Goal: Find specific page/section: Find specific page/section

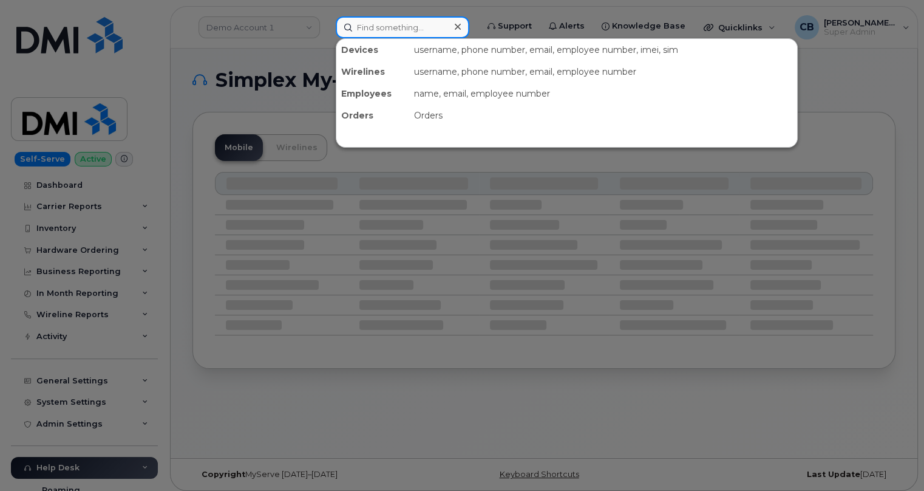
click at [415, 33] on input at bounding box center [403, 27] width 134 height 22
paste input "5875903810"
type input "5875903810"
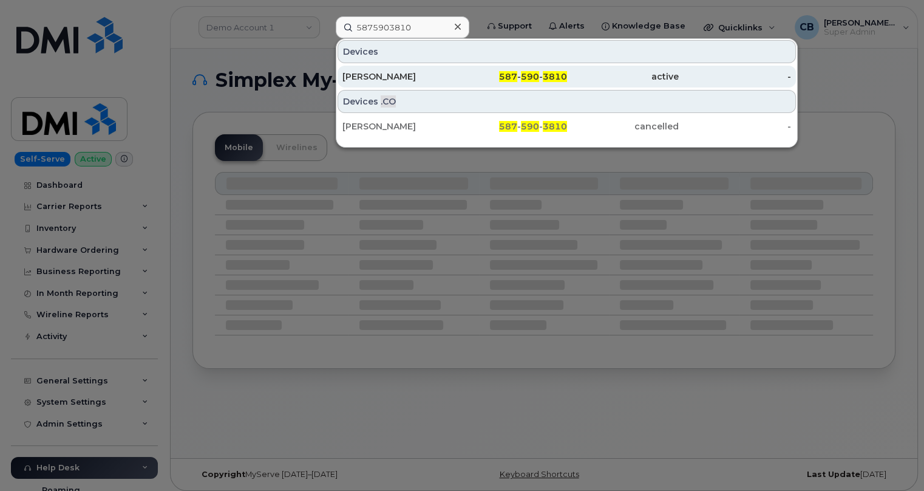
click at [480, 73] on div "587 - 590 - 3810" at bounding box center [511, 76] width 112 height 12
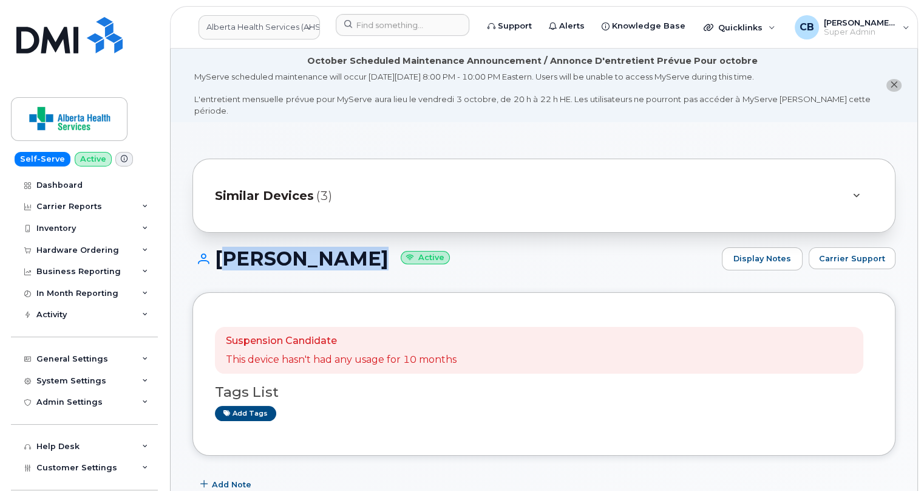
drag, startPoint x: 363, startPoint y: 249, endPoint x: 219, endPoint y: 248, distance: 144.5
click at [219, 248] on h1 "[PERSON_NAME] Active" at bounding box center [453, 258] width 523 height 21
copy h1 "[PERSON_NAME]"
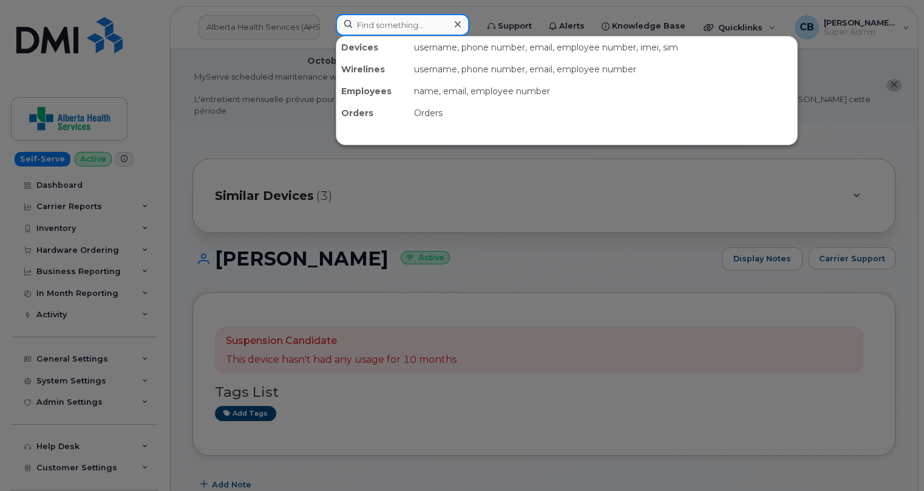
click at [360, 24] on input at bounding box center [403, 25] width 134 height 22
paste input "4038134990"
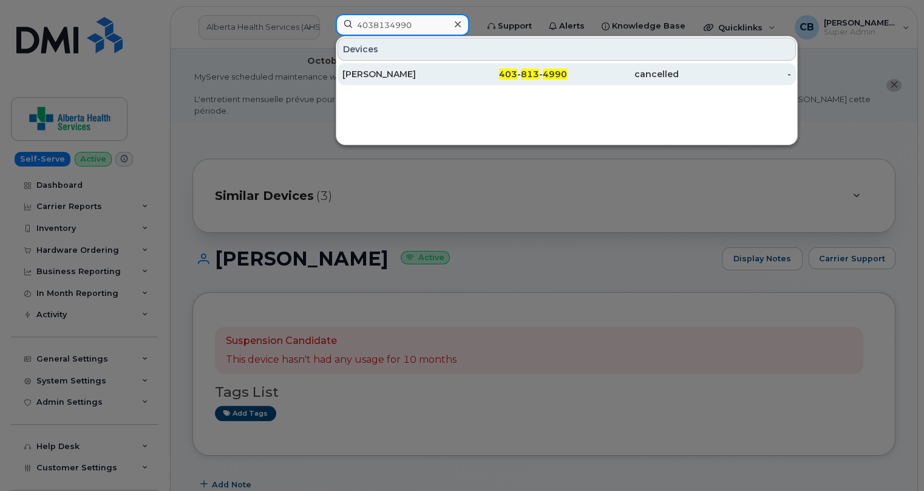
type input "4038134990"
click at [370, 72] on div "Jordan Cardinal" at bounding box center [398, 74] width 112 height 12
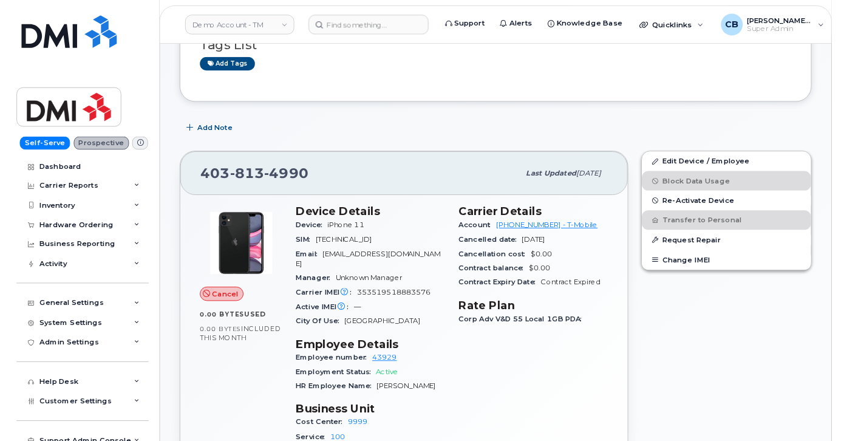
scroll to position [331, 0]
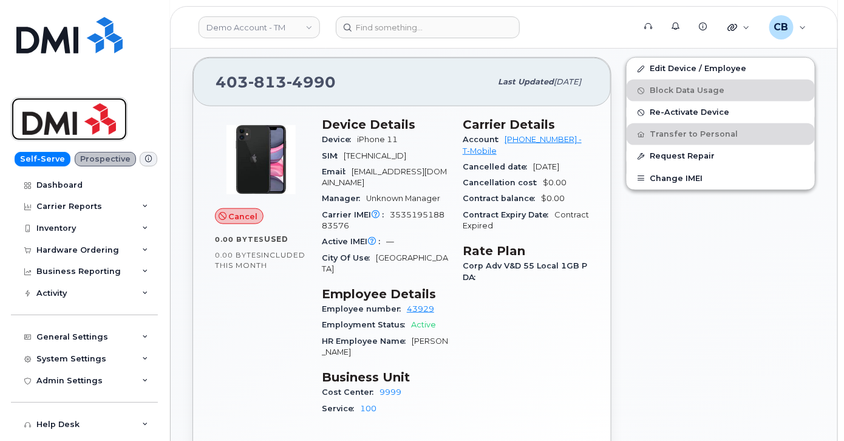
click at [69, 129] on img at bounding box center [69, 118] width 94 height 35
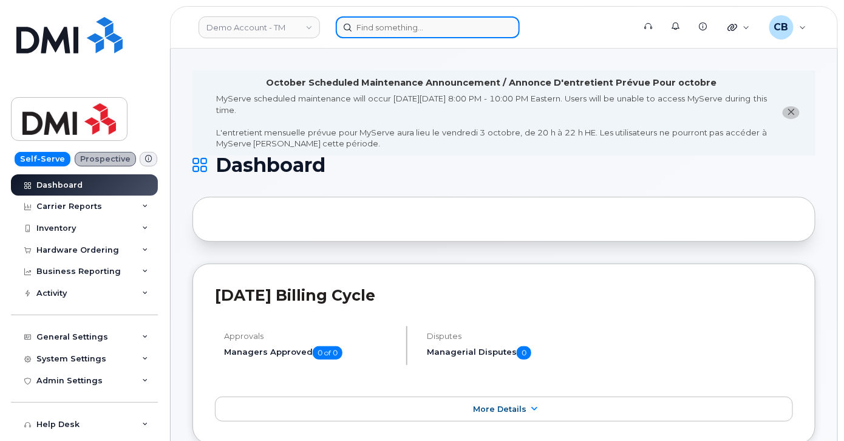
click at [375, 29] on input at bounding box center [428, 27] width 184 height 22
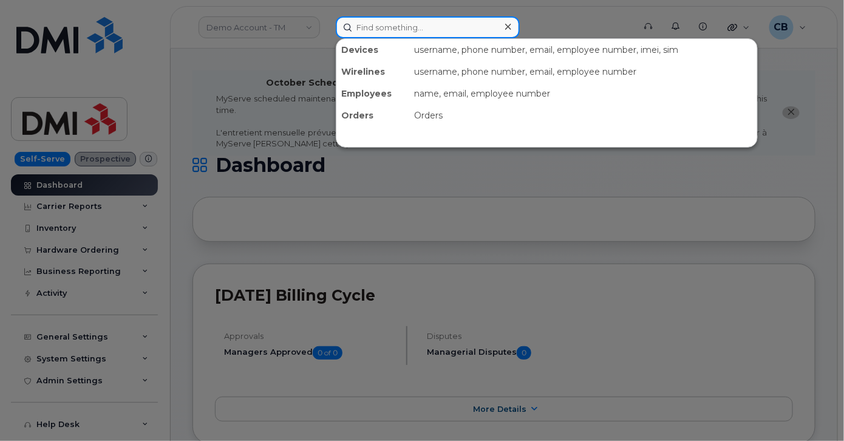
paste input "Christine Tardif"
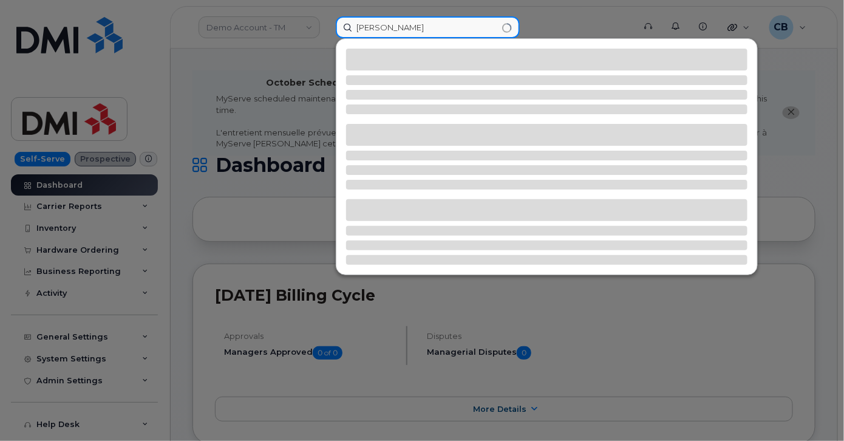
type input "[PERSON_NAME]"
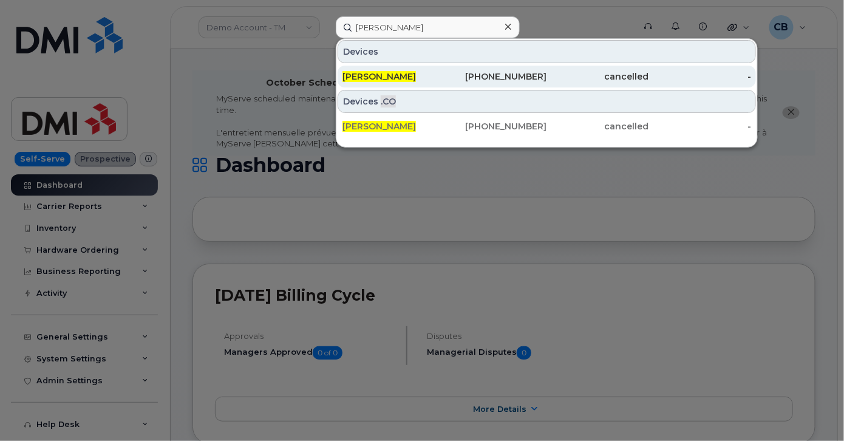
click at [382, 70] on div "Christine Tardif" at bounding box center [393, 76] width 102 height 12
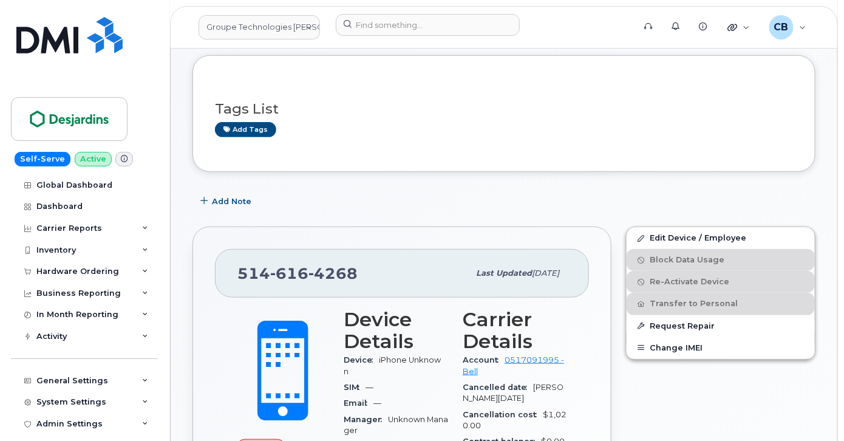
scroll to position [134, 0]
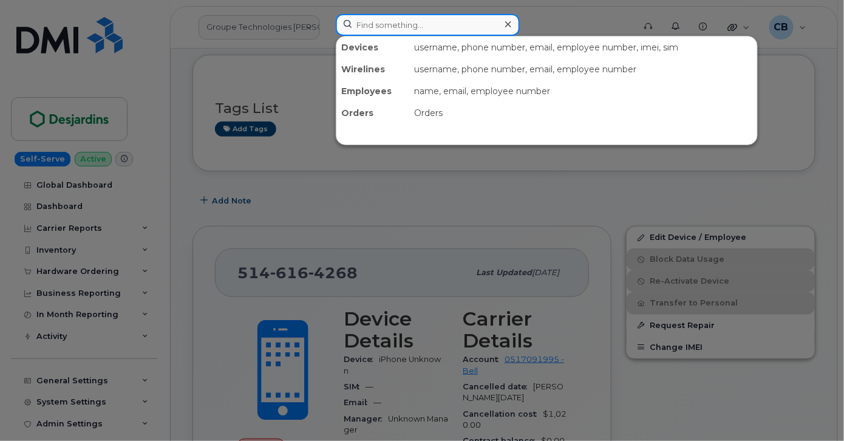
click at [366, 28] on input at bounding box center [428, 25] width 184 height 22
paste input "[PERSON_NAME]"
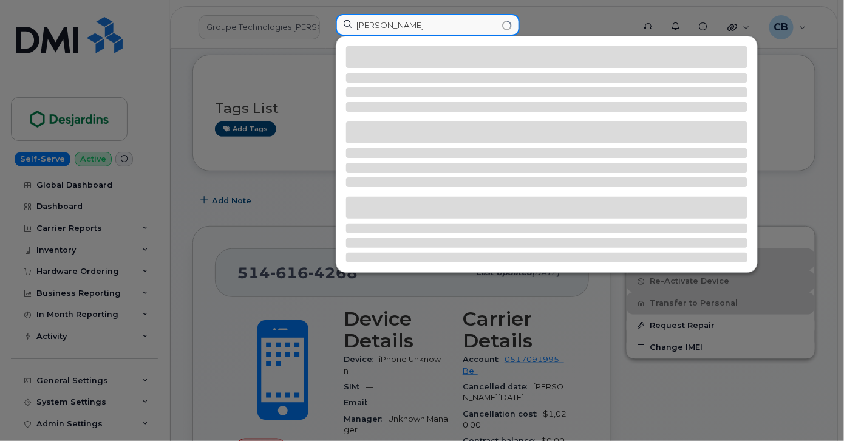
type input "[PERSON_NAME]"
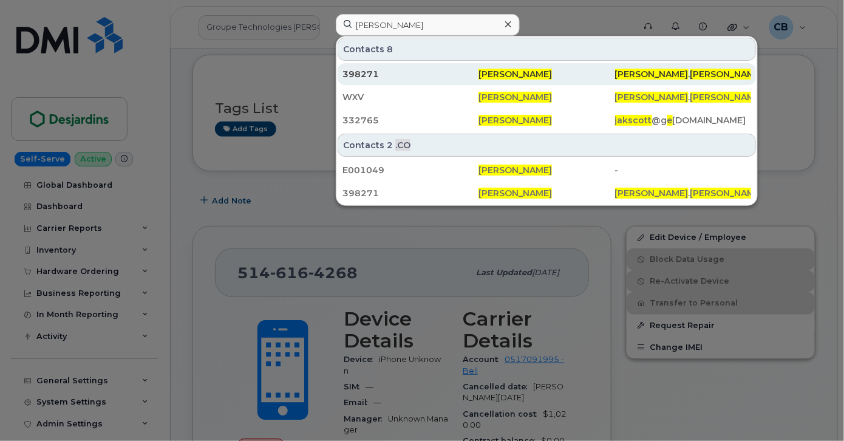
click at [628, 74] on span "JAKE" at bounding box center [651, 74] width 73 height 11
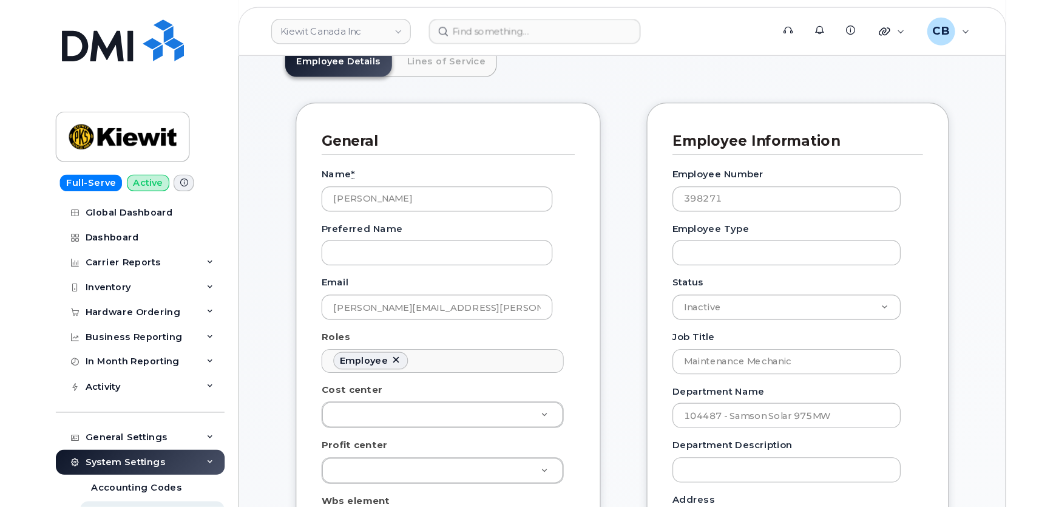
scroll to position [163, 0]
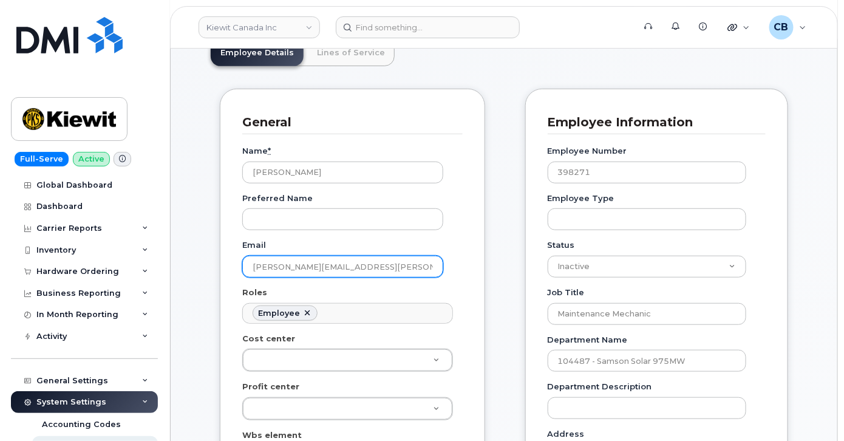
click at [335, 277] on input "[PERSON_NAME][EMAIL_ADDRESS][PERSON_NAME][PERSON_NAME][DOMAIN_NAME]" at bounding box center [342, 267] width 201 height 22
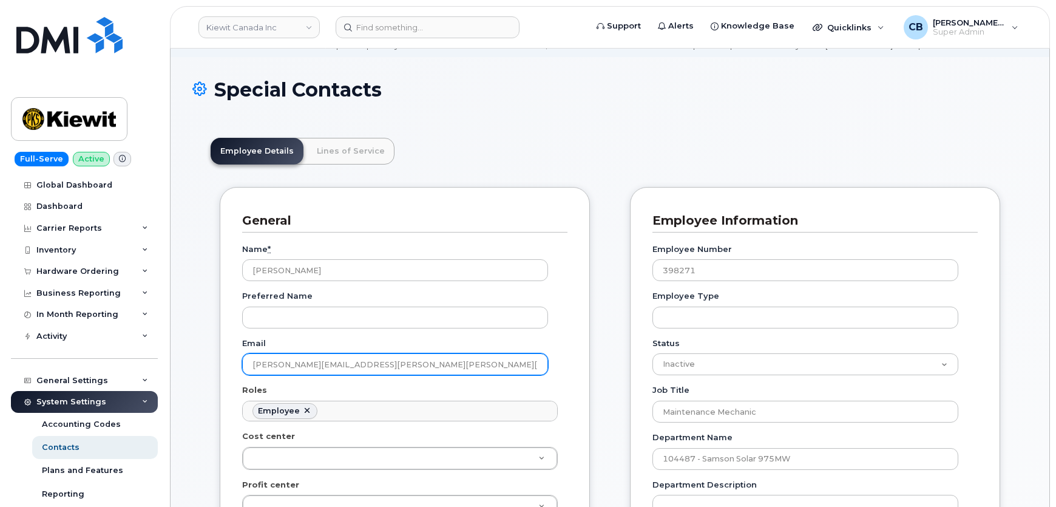
scroll to position [0, 0]
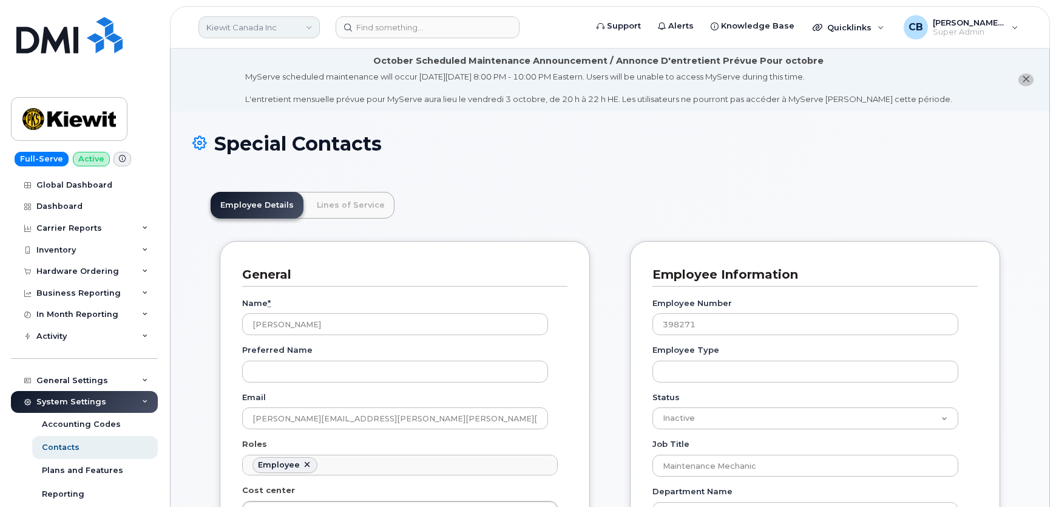
click at [231, 30] on link "Kiewit Canada Inc" at bounding box center [259, 27] width 121 height 22
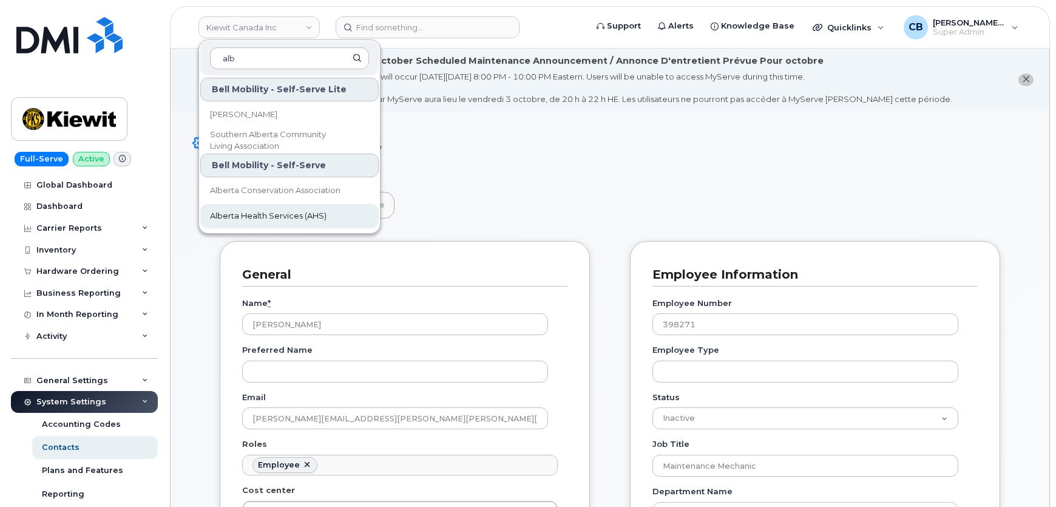
type input "alb"
click at [291, 216] on span "Alberta Health Services (AHS)" at bounding box center [268, 216] width 117 height 12
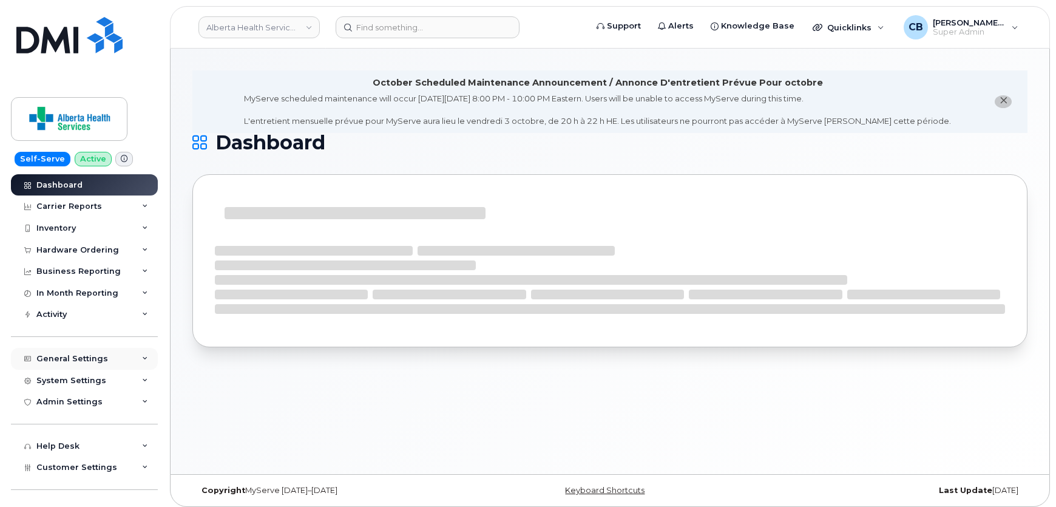
click at [58, 355] on div "General Settings" at bounding box center [72, 359] width 72 height 10
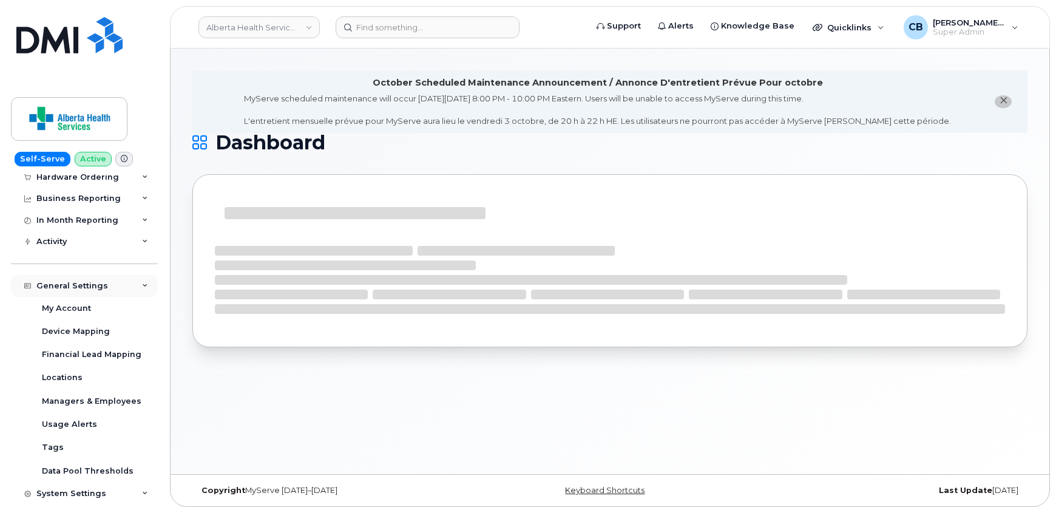
scroll to position [110, 0]
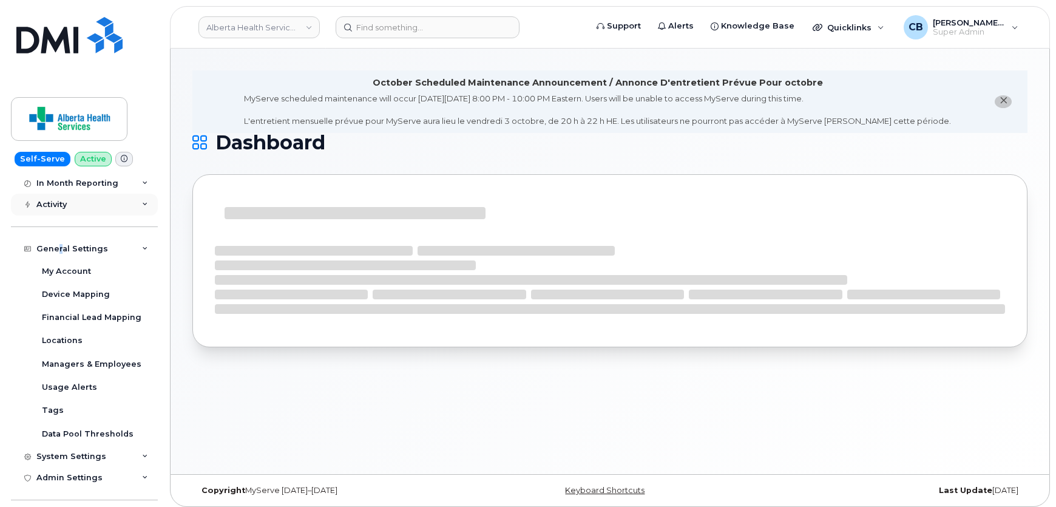
click at [60, 248] on div "General Settings" at bounding box center [72, 249] width 72 height 10
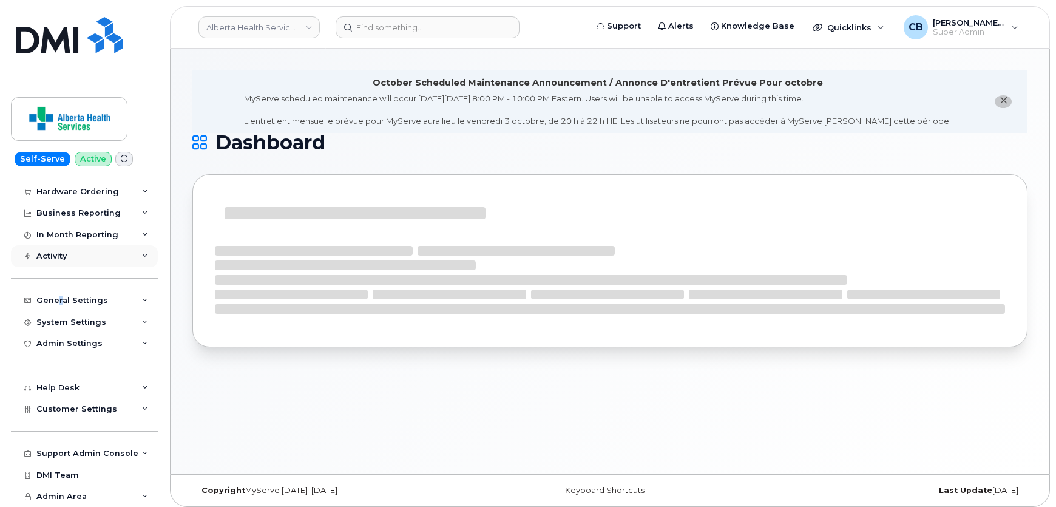
scroll to position [58, 0]
click at [61, 324] on div "System Settings" at bounding box center [71, 323] width 70 height 10
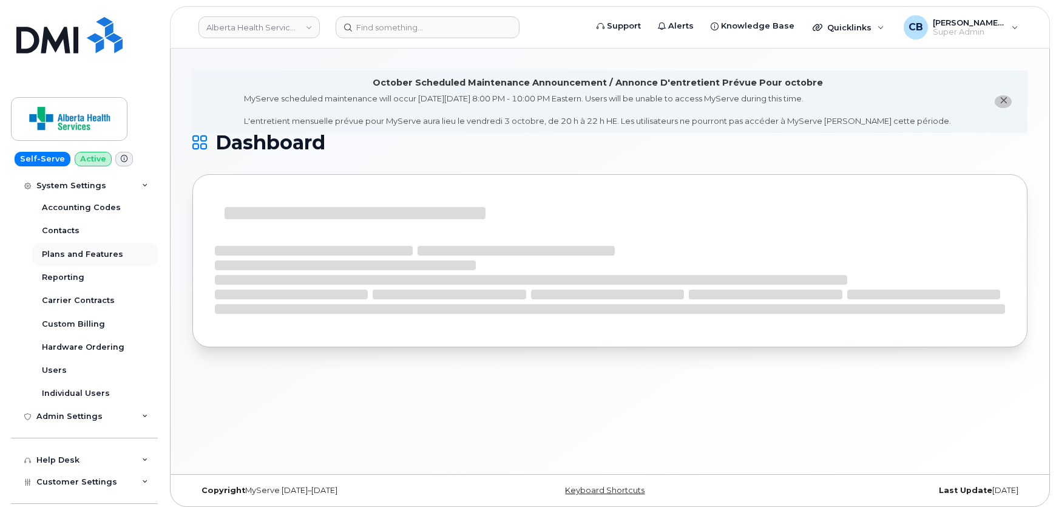
scroll to position [220, 0]
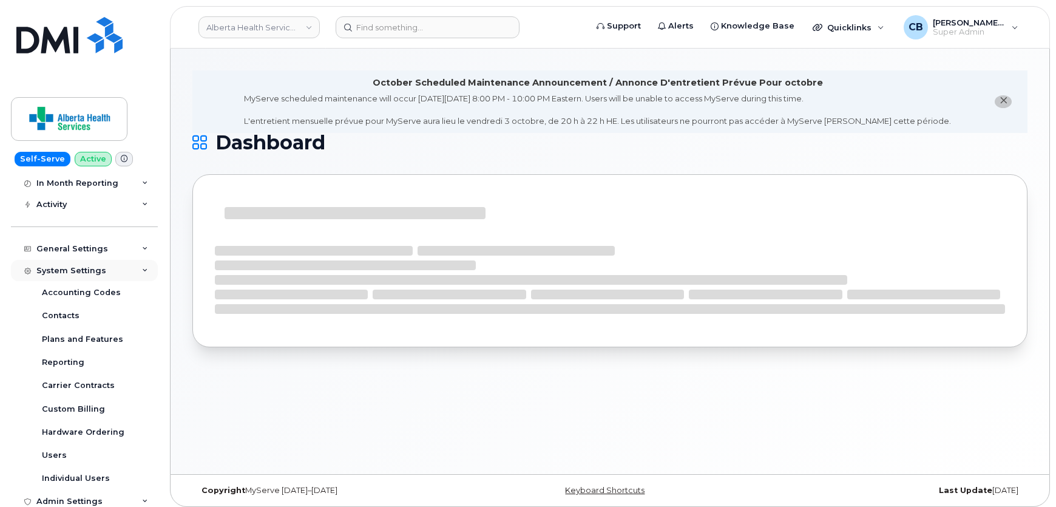
click at [70, 273] on div "System Settings" at bounding box center [71, 271] width 70 height 10
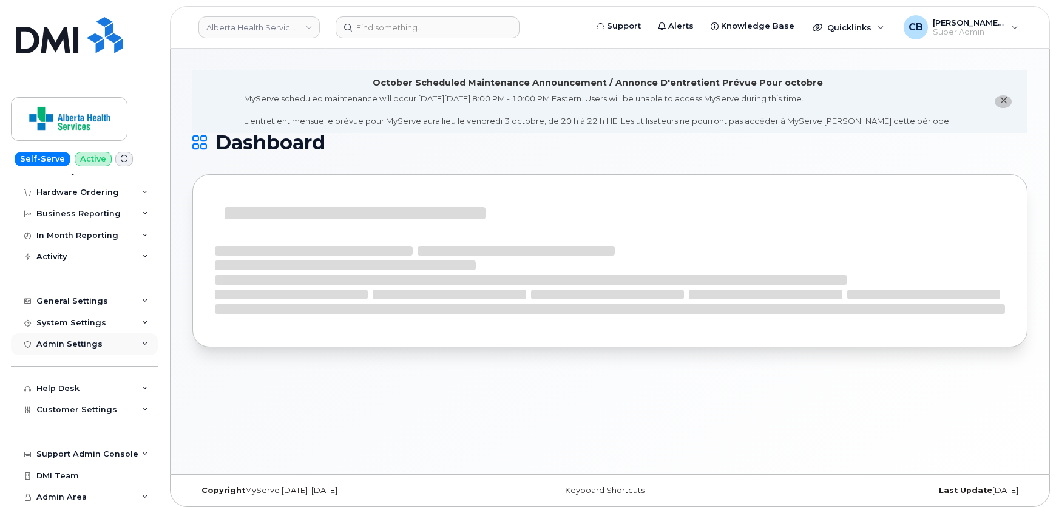
click at [65, 344] on div "Admin Settings" at bounding box center [69, 344] width 66 height 10
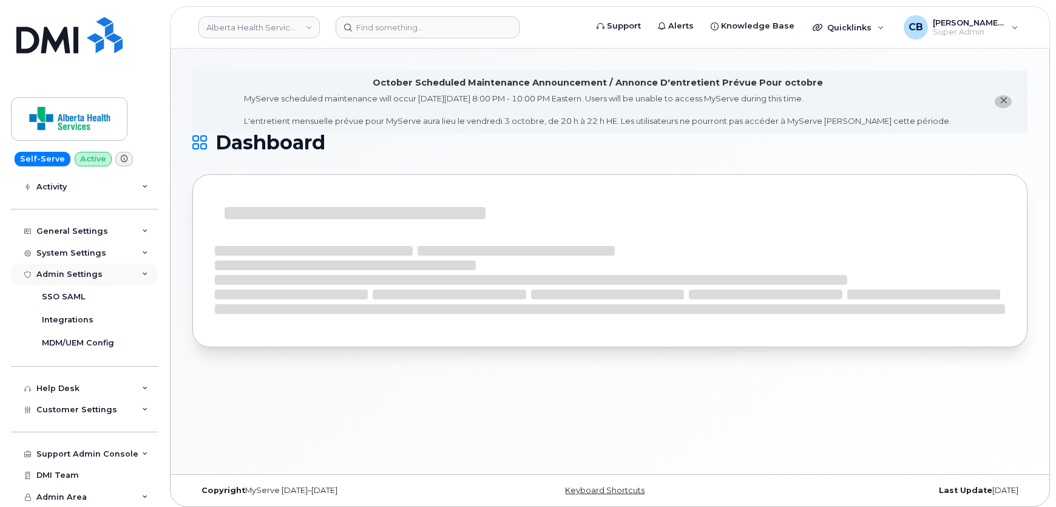
click at [70, 276] on div "Admin Settings" at bounding box center [69, 275] width 66 height 10
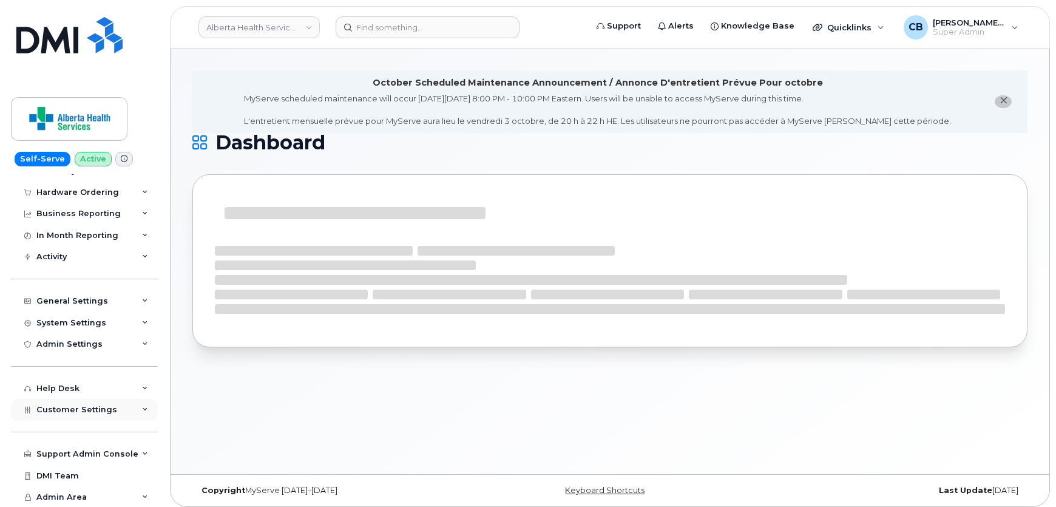
click at [56, 407] on span "Customer Settings" at bounding box center [76, 409] width 81 height 9
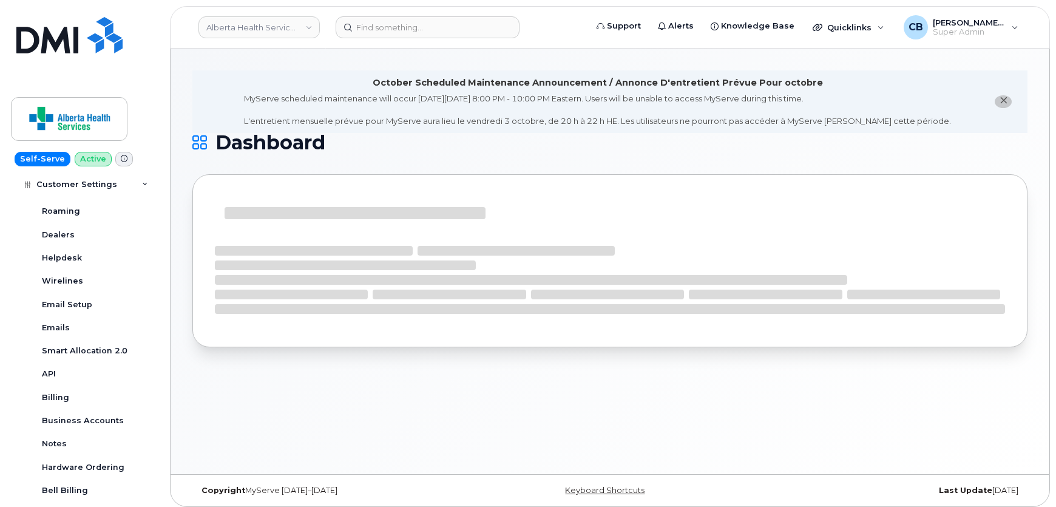
scroll to position [348, 0]
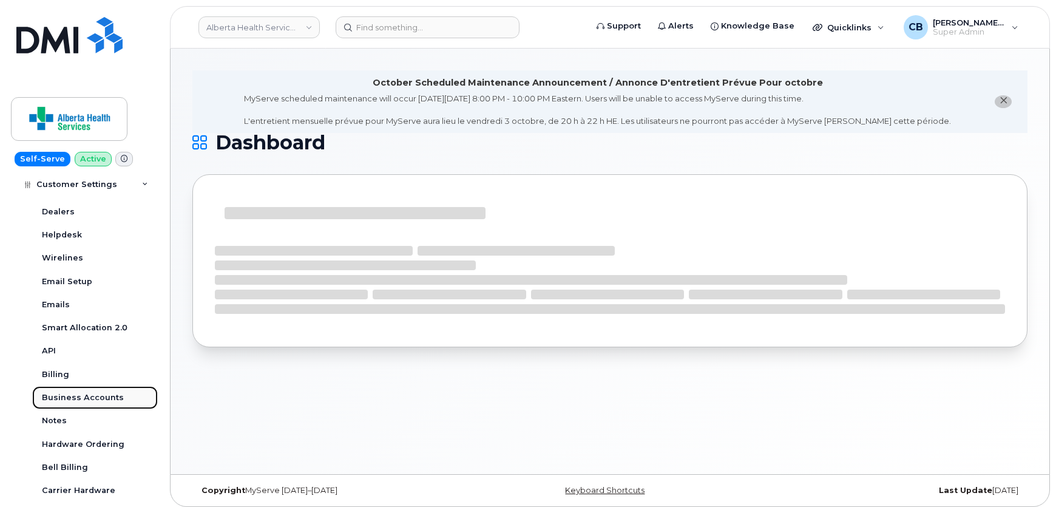
drag, startPoint x: 86, startPoint y: 395, endPoint x: 85, endPoint y: 402, distance: 7.4
click at [86, 395] on div "Business Accounts" at bounding box center [83, 397] width 82 height 11
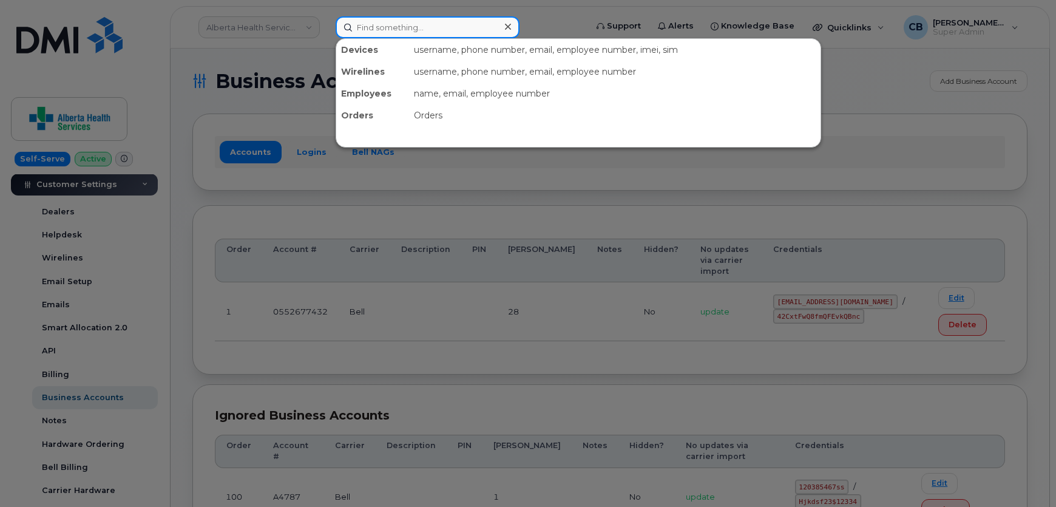
click at [389, 32] on input at bounding box center [428, 27] width 184 height 22
paste input "4033711742"
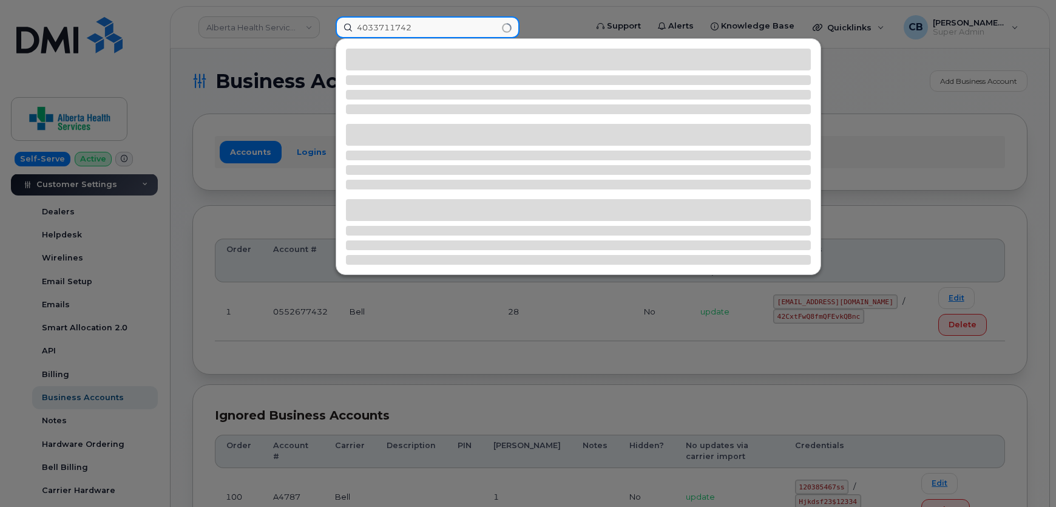
type input "4033711742"
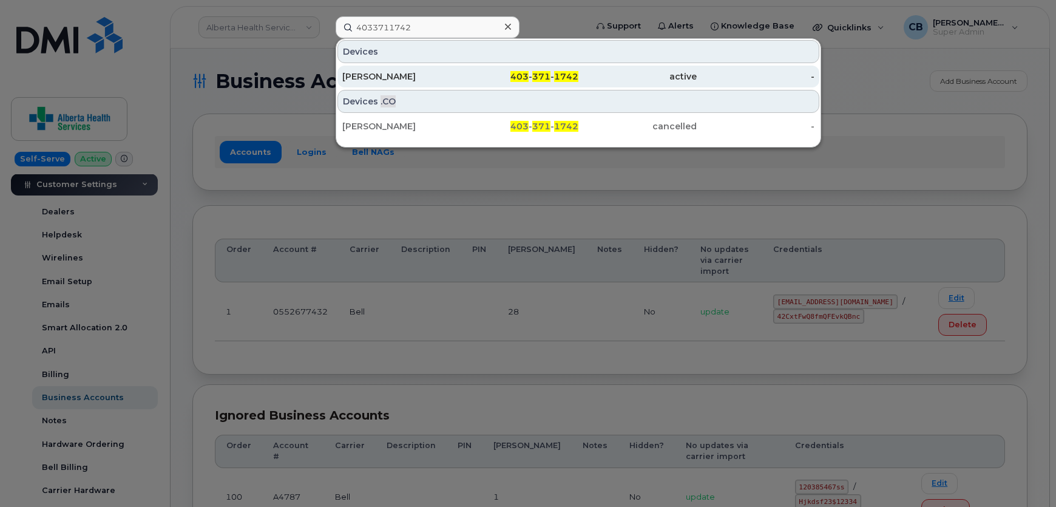
click at [362, 75] on div "[PERSON_NAME]" at bounding box center [401, 76] width 118 height 12
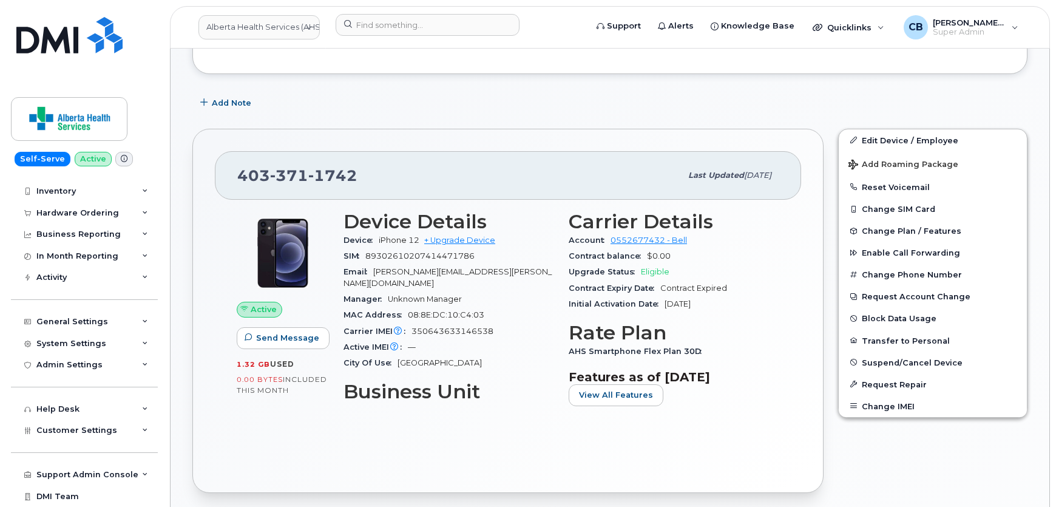
scroll to position [58, 0]
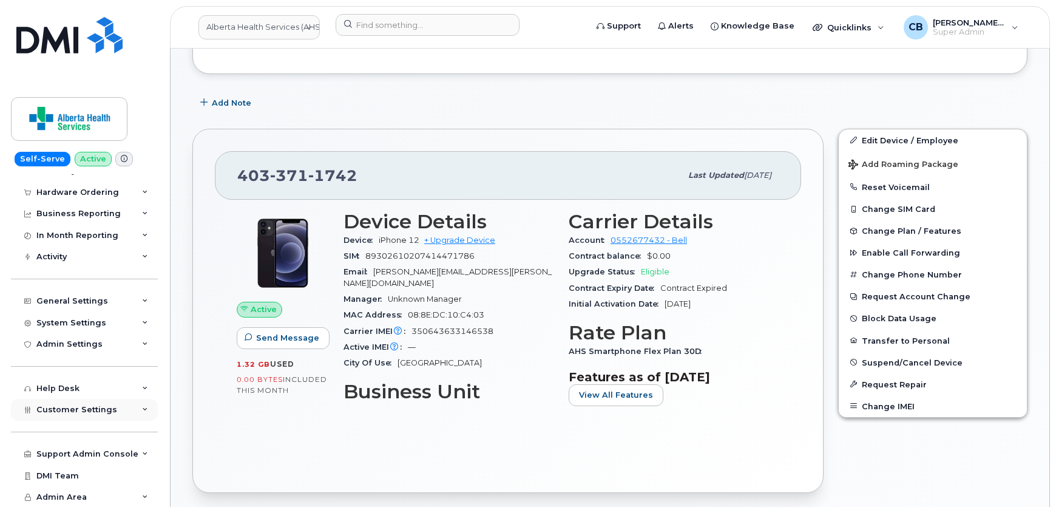
click at [74, 406] on span "Customer Settings" at bounding box center [76, 409] width 81 height 9
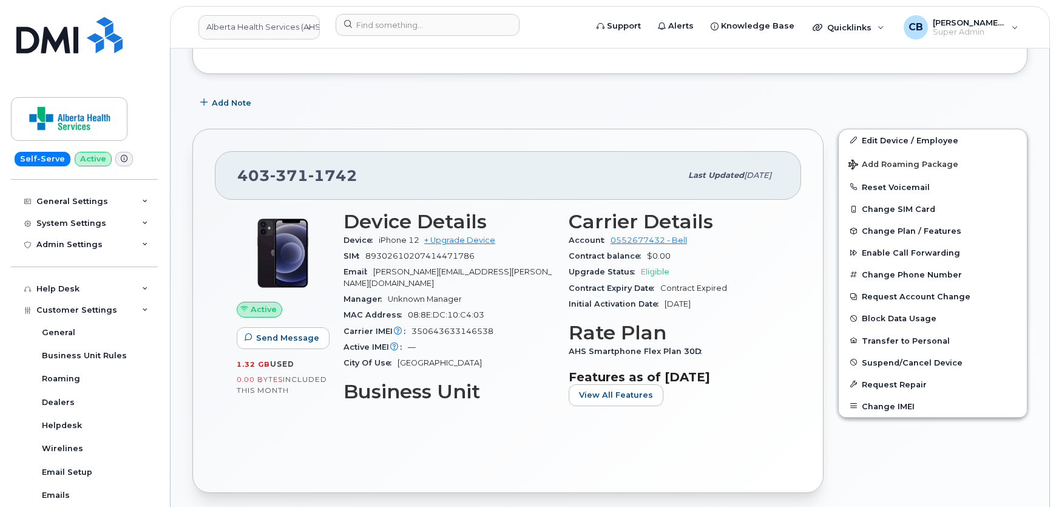
scroll to position [389, 0]
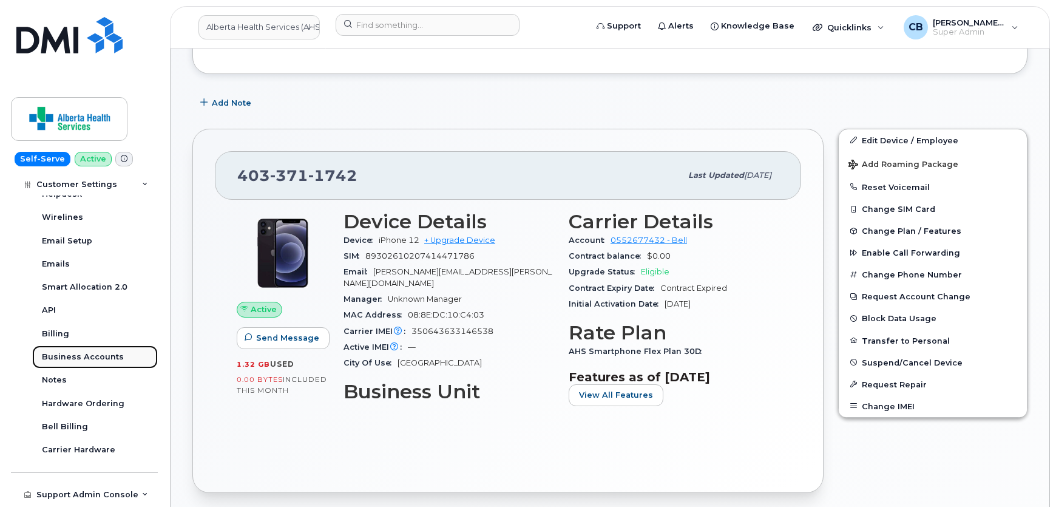
click at [82, 355] on div "Business Accounts" at bounding box center [83, 357] width 82 height 11
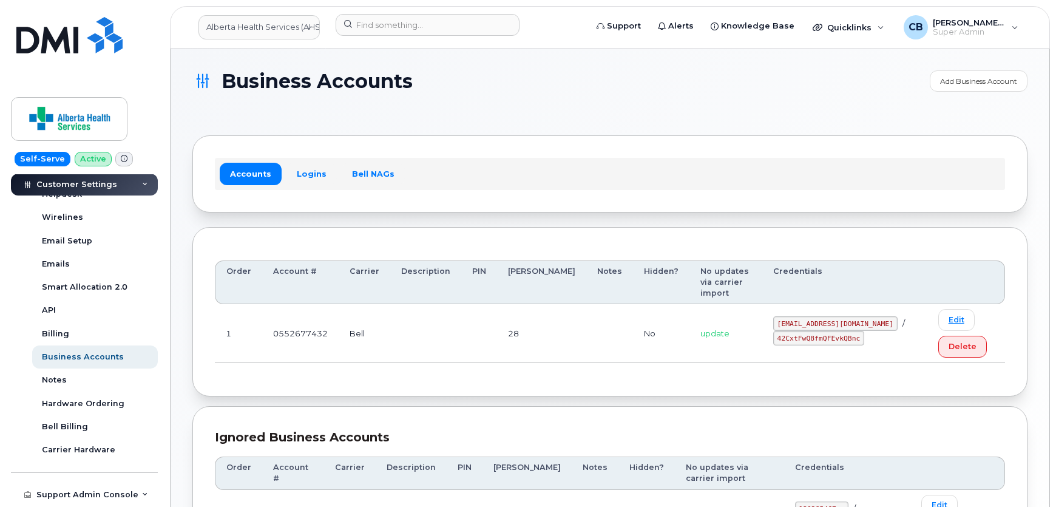
click at [792, 316] on code "tphillips@dminc.com" at bounding box center [836, 323] width 124 height 15
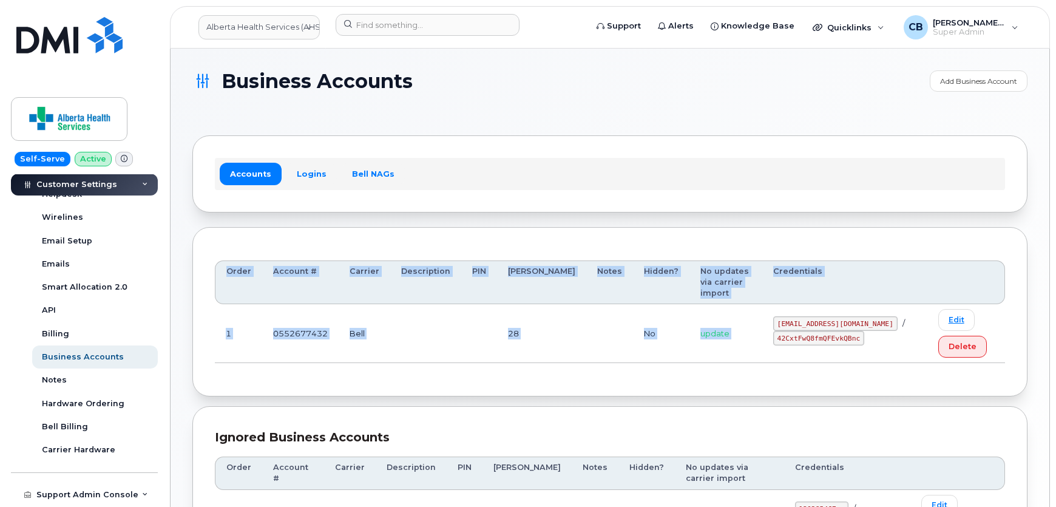
click at [792, 316] on code "tphillips@dminc.com" at bounding box center [836, 323] width 124 height 15
click at [823, 316] on code "tphillips@dminc.com" at bounding box center [836, 323] width 124 height 15
click at [834, 316] on code "tphillips@dminc.com" at bounding box center [836, 323] width 124 height 15
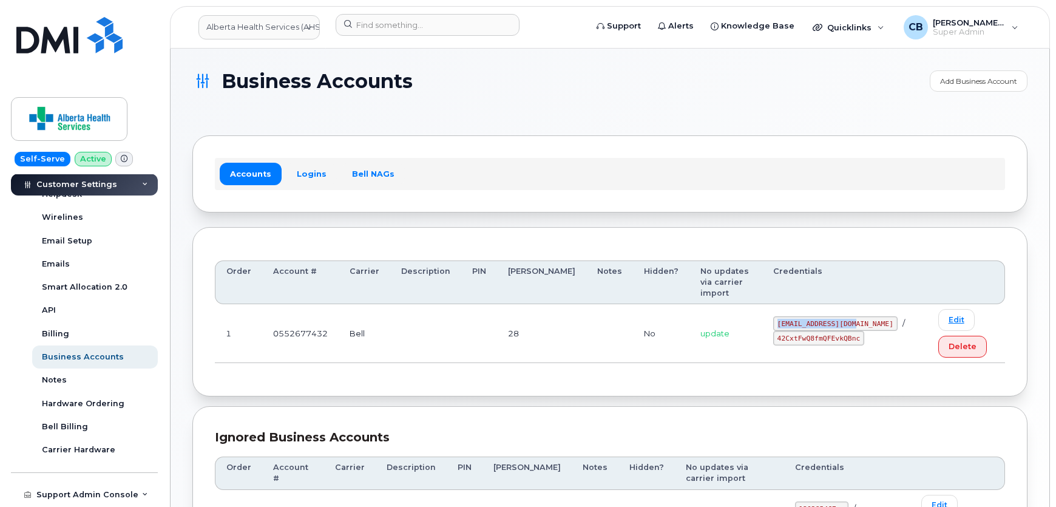
drag, startPoint x: 835, startPoint y: 310, endPoint x: 763, endPoint y: 311, distance: 72.3
click at [774, 316] on code "tphillips@dminc.com" at bounding box center [836, 323] width 124 height 15
copy code "tphillips@dminc.com"
drag, startPoint x: 838, startPoint y: 325, endPoint x: 760, endPoint y: 325, distance: 77.7
click at [774, 331] on code "42CxtFwQ8fmQFEvkQBnc" at bounding box center [819, 338] width 91 height 15
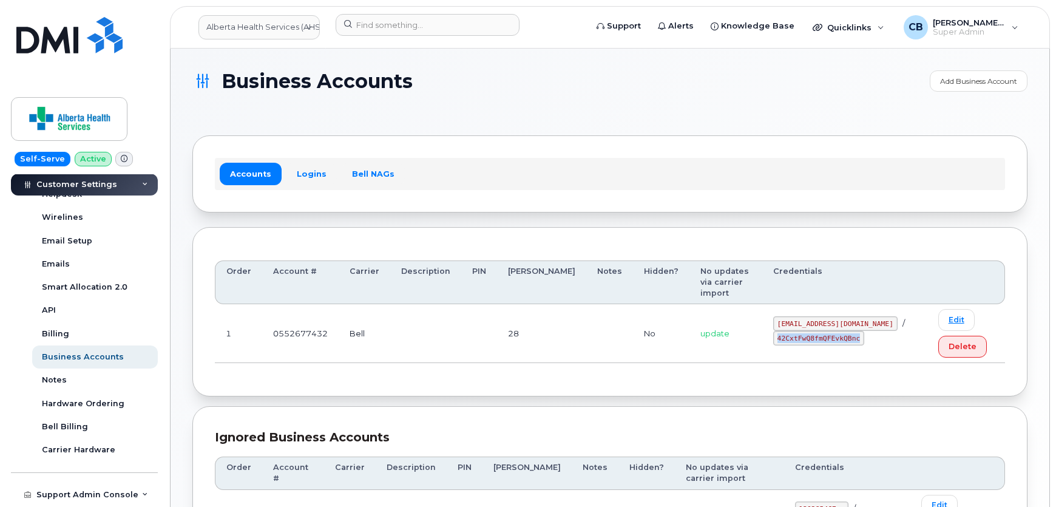
copy code "42CxtFwQ8fmQFEvkQBnc"
click at [384, 27] on input at bounding box center [428, 25] width 184 height 22
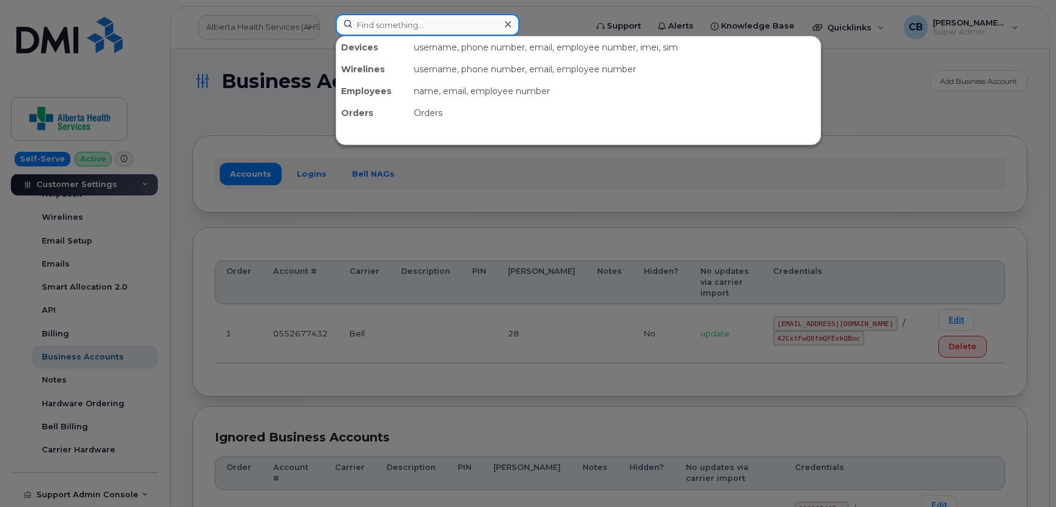
paste input "4033711742"
type input "4033711742"
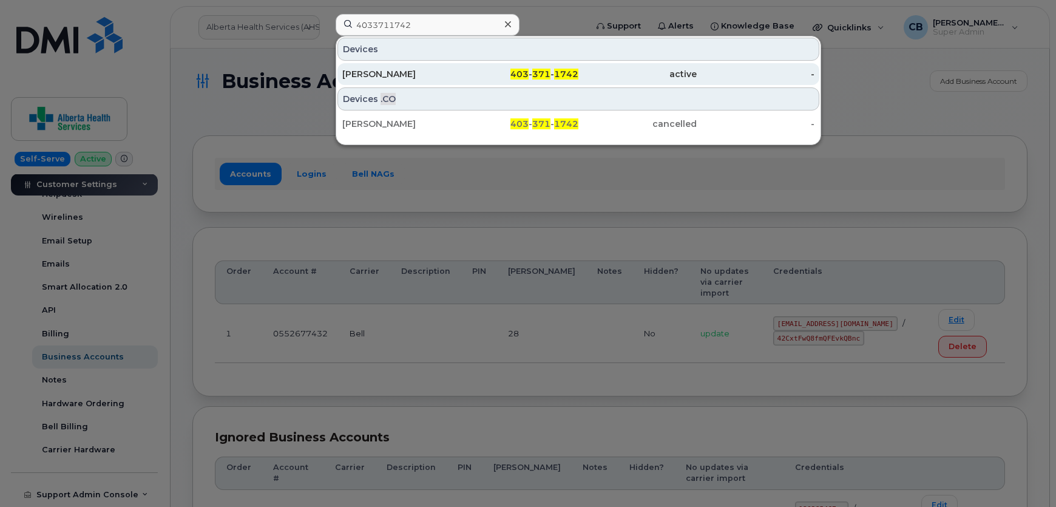
click at [363, 68] on div "[PERSON_NAME]" at bounding box center [401, 74] width 118 height 12
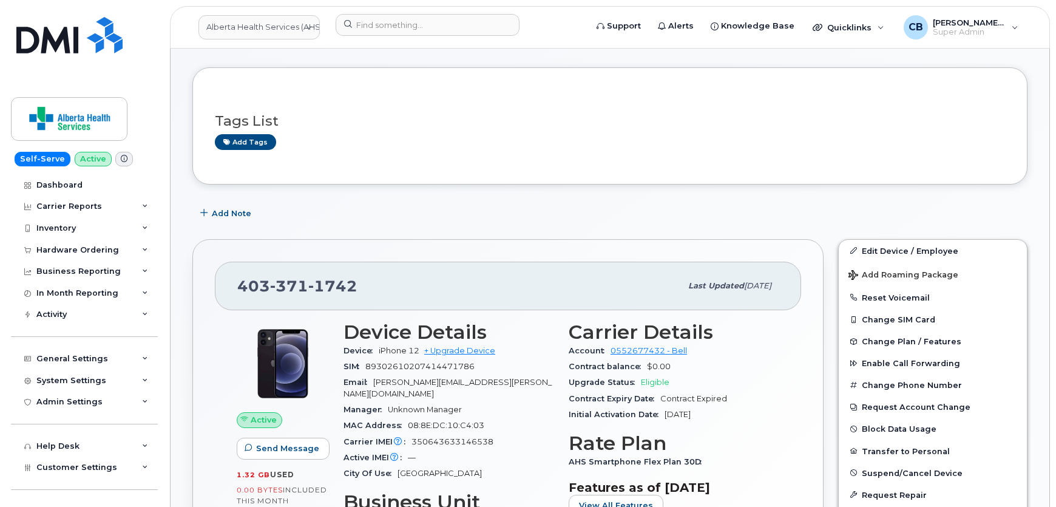
scroll to position [220, 0]
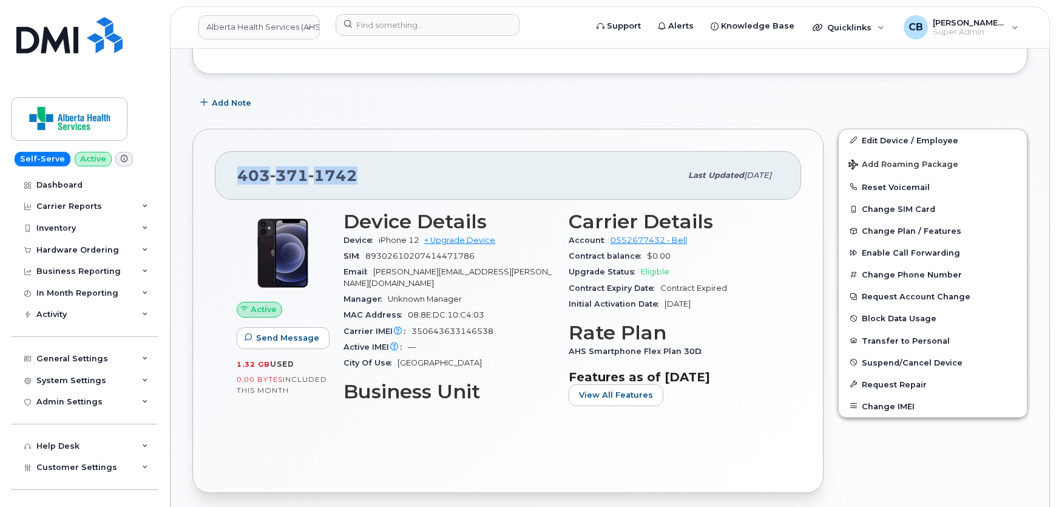
drag, startPoint x: 364, startPoint y: 171, endPoint x: 225, endPoint y: 169, distance: 139.7
click at [225, 169] on div "[PHONE_NUMBER] Last updated [DATE]" at bounding box center [508, 175] width 587 height 49
copy span "[PHONE_NUMBER]"
